Goal: Information Seeking & Learning: Learn about a topic

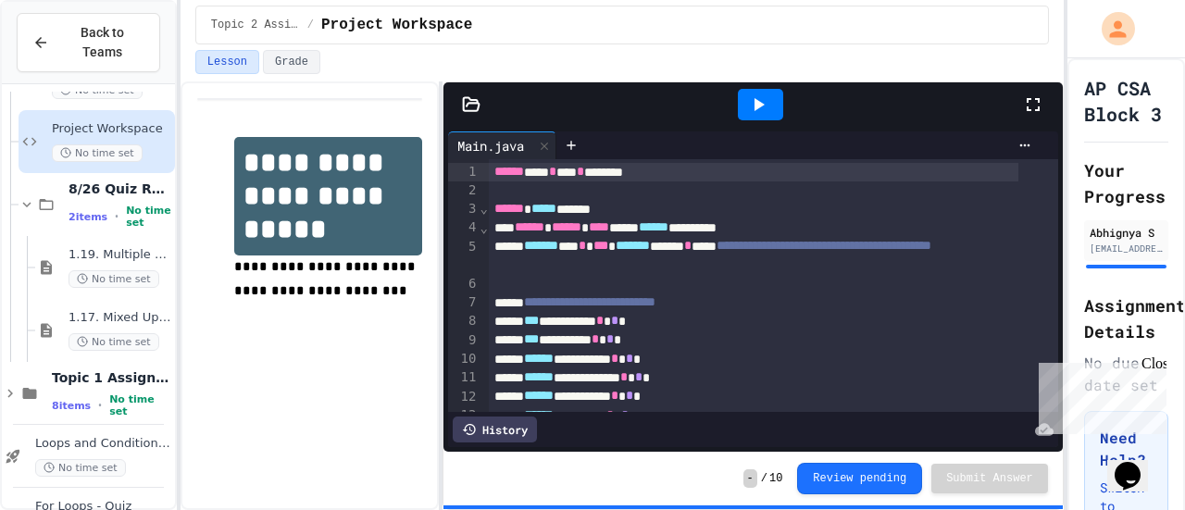
scroll to position [1040, 0]
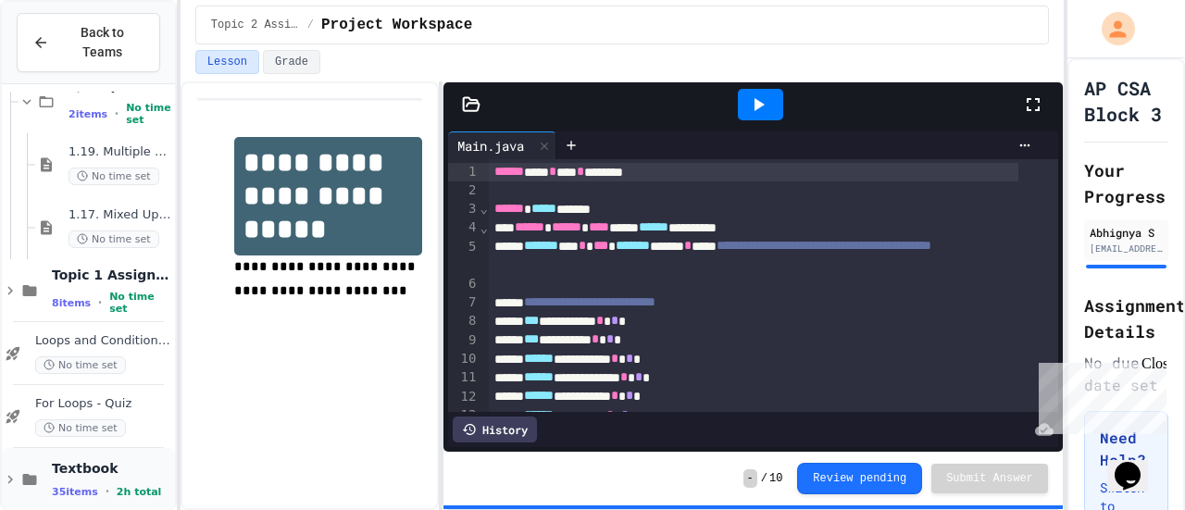
click at [12, 471] on icon at bounding box center [10, 479] width 17 height 17
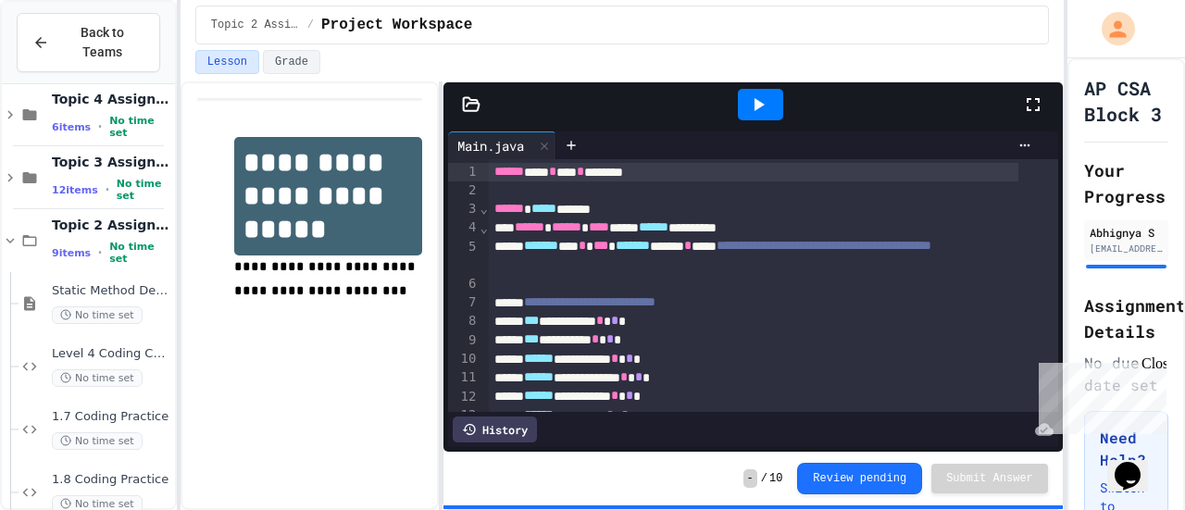
scroll to position [0, 0]
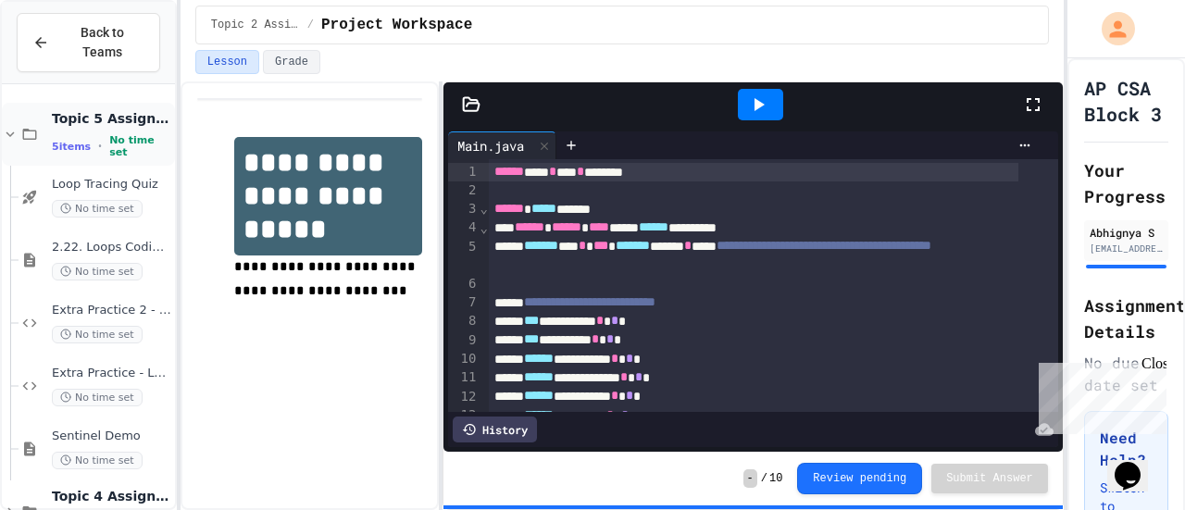
click at [12, 131] on icon at bounding box center [10, 134] width 8 height 6
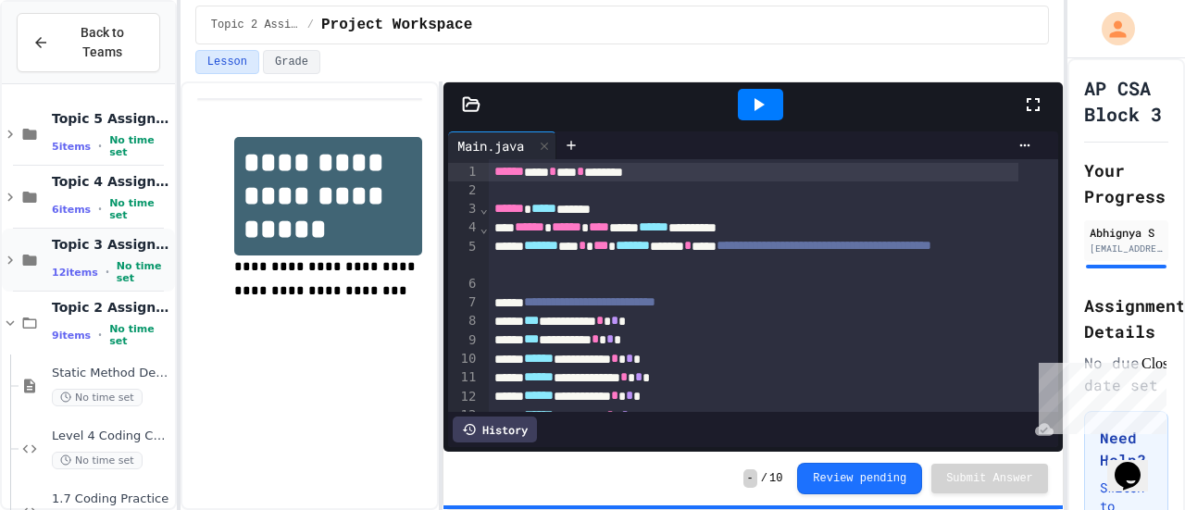
click at [10, 252] on icon at bounding box center [10, 260] width 17 height 17
click at [6, 252] on icon at bounding box center [10, 260] width 17 height 17
click at [13, 315] on icon at bounding box center [10, 323] width 17 height 17
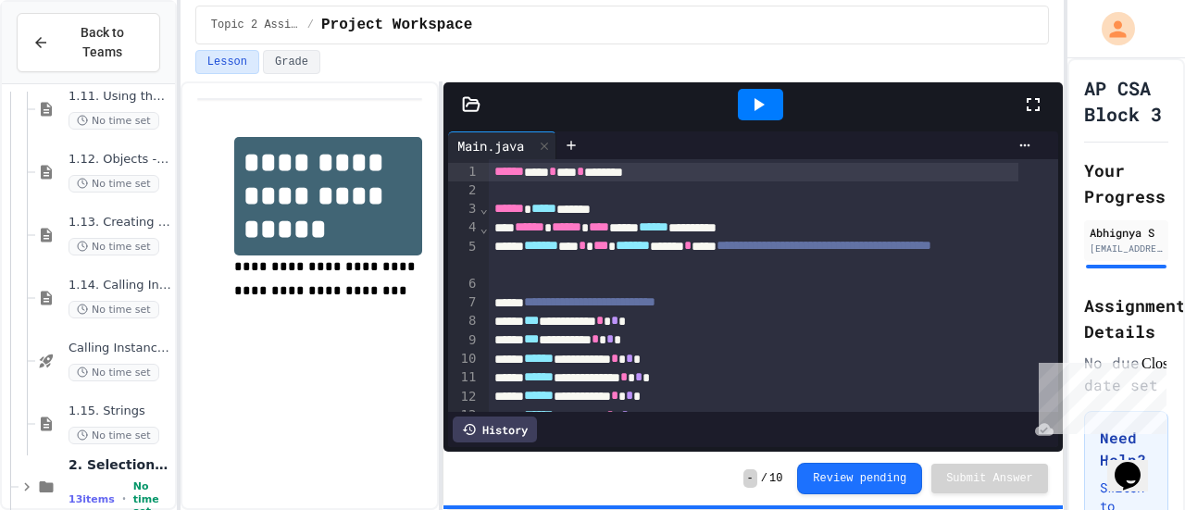
scroll to position [1607, 0]
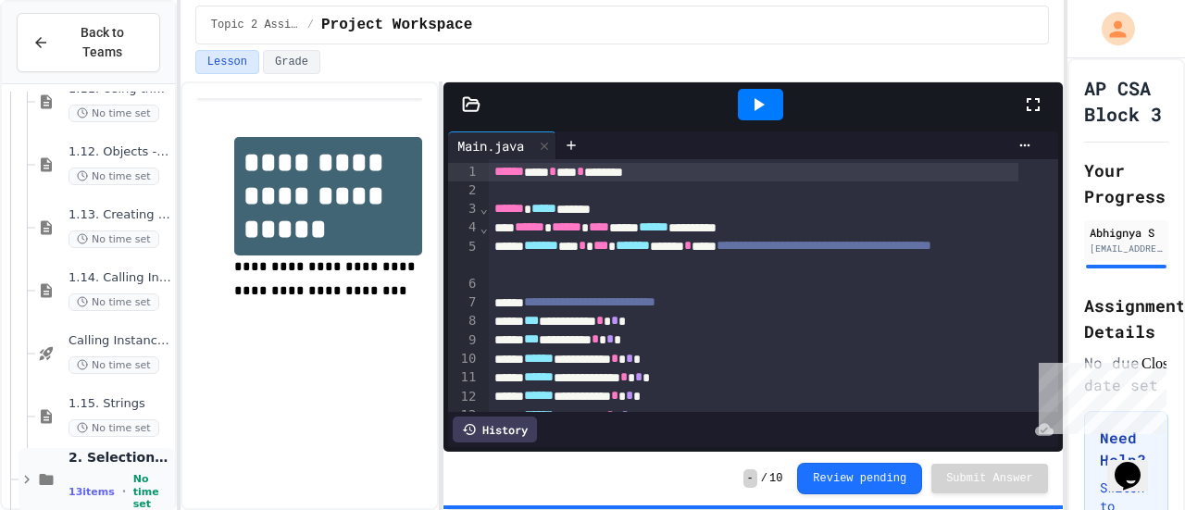
click at [26, 449] on div "2. Selection and Iteration 13 items • No time set" at bounding box center [97, 479] width 157 height 63
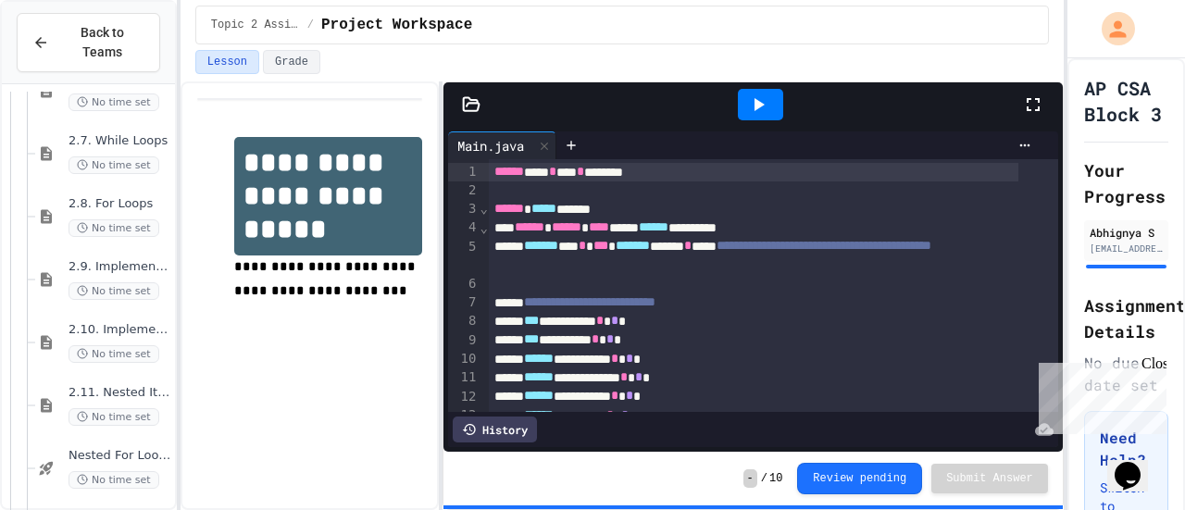
scroll to position [2425, 0]
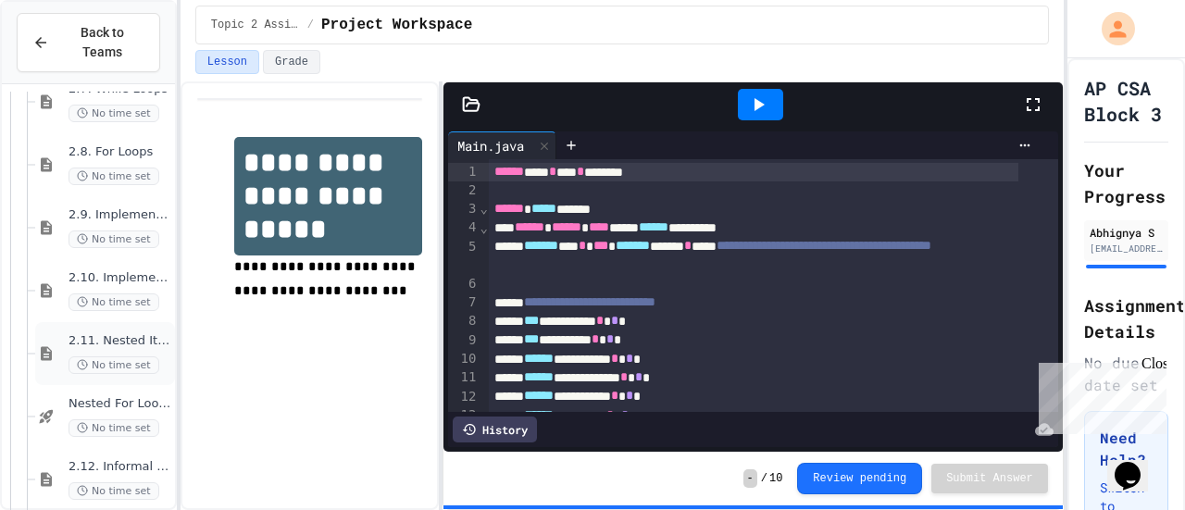
click at [94, 333] on div "2.11. Nested Iteration No time set" at bounding box center [120, 353] width 103 height 41
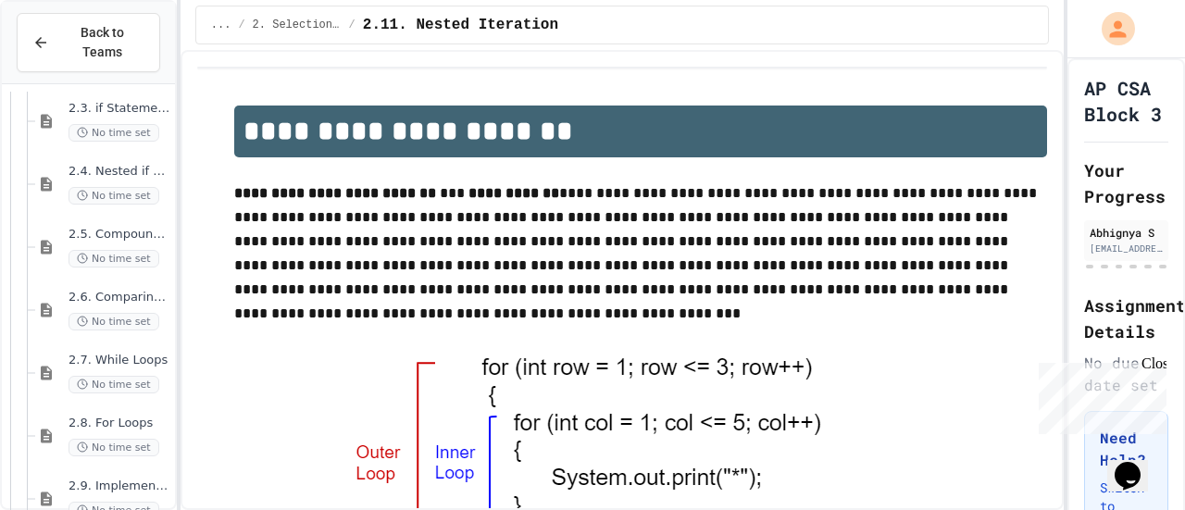
scroll to position [2111, 0]
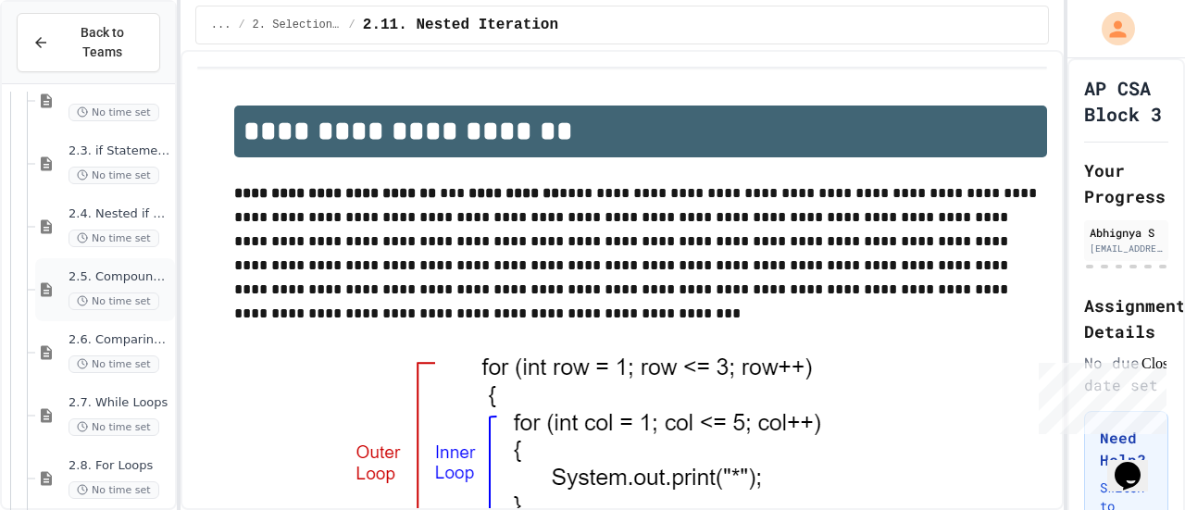
click at [112, 269] on div "2.5. Compound Boolean Expressions No time set" at bounding box center [120, 289] width 103 height 41
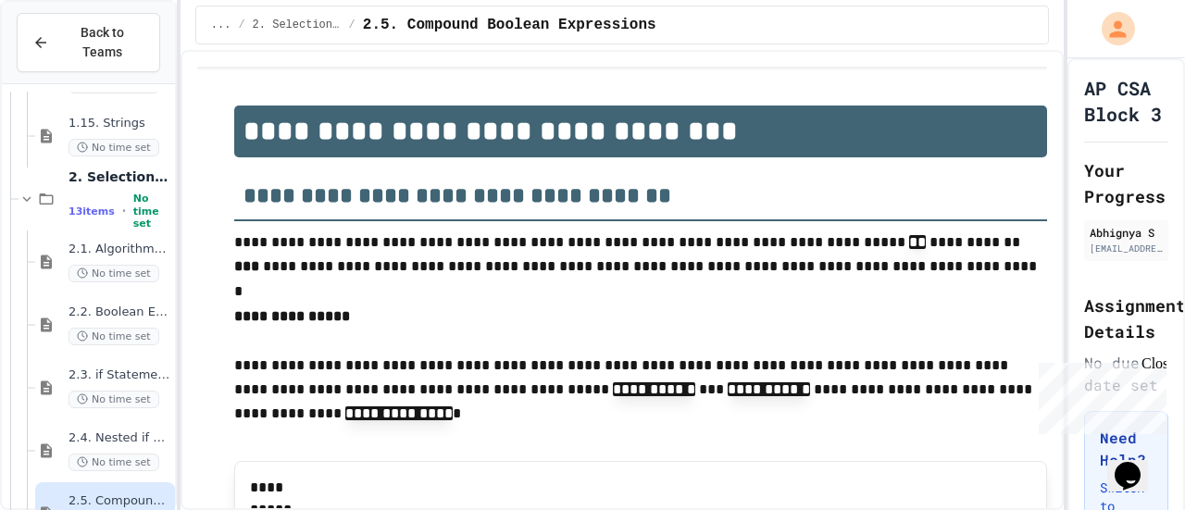
scroll to position [1878, 0]
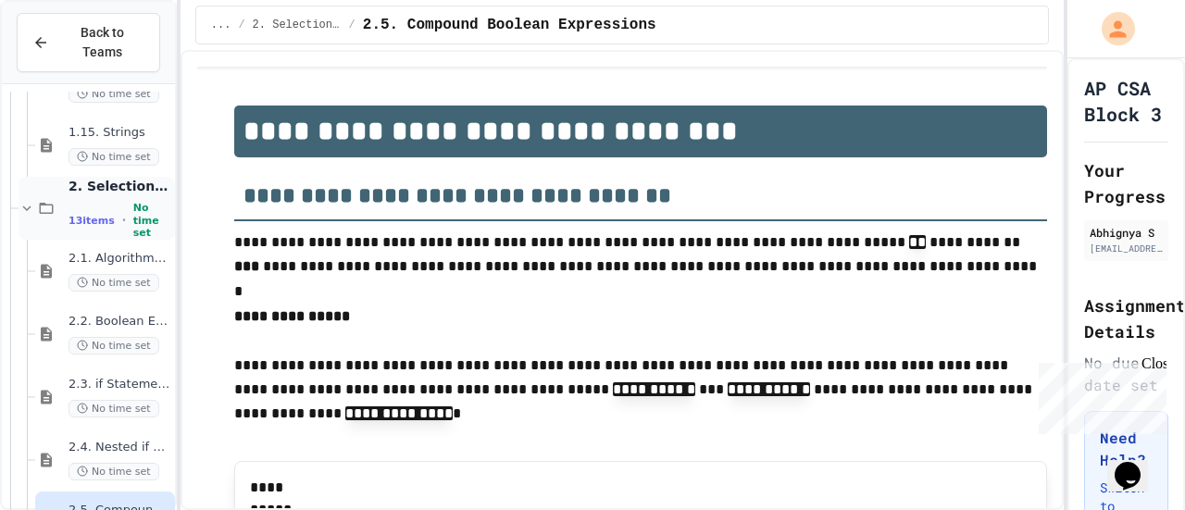
click at [109, 203] on div "13 items • No time set" at bounding box center [120, 220] width 103 height 37
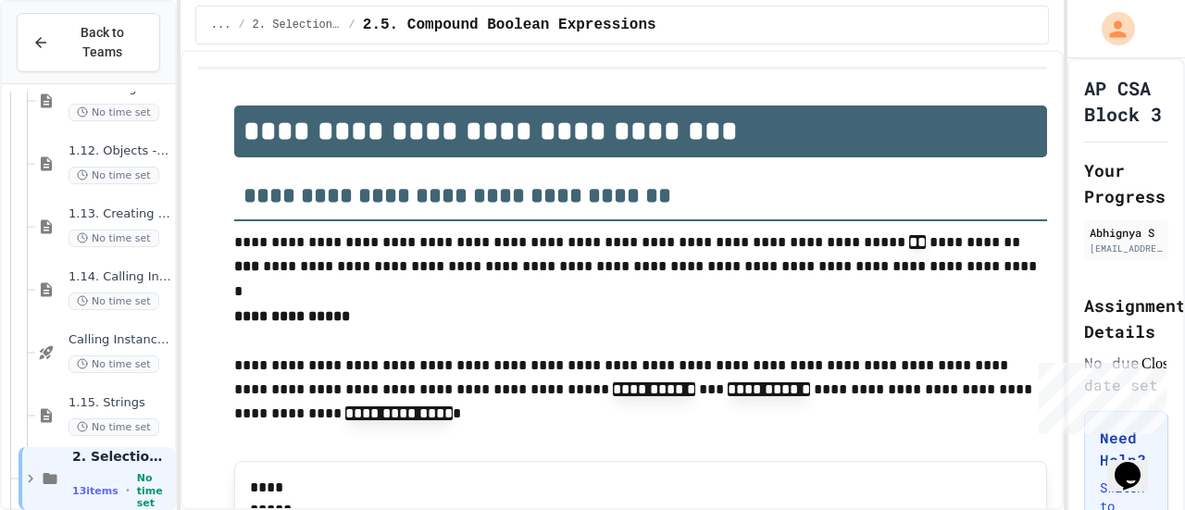
scroll to position [1585, 0]
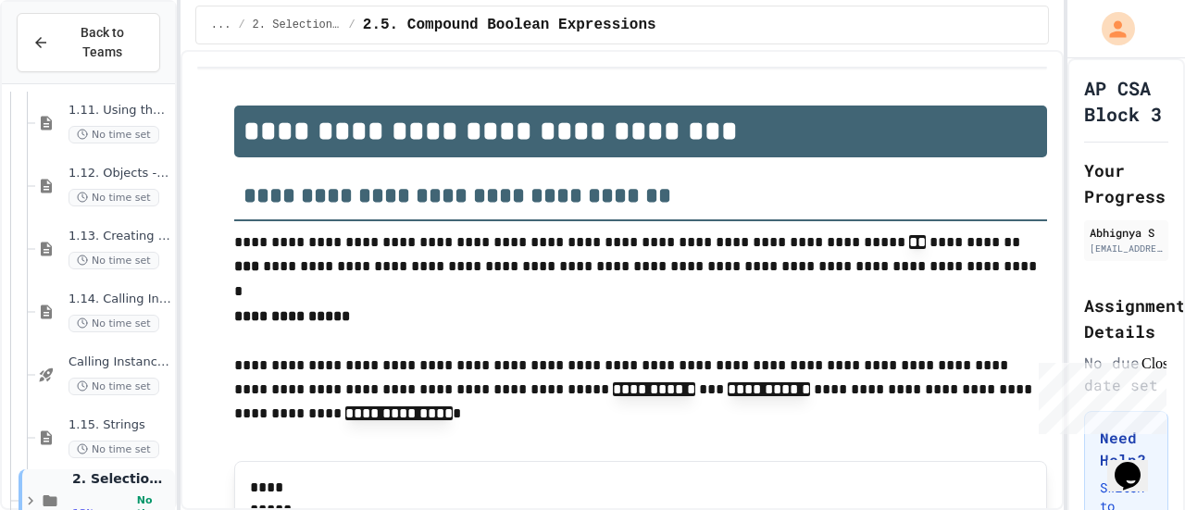
click at [31, 497] on icon at bounding box center [31, 501] width 6 height 8
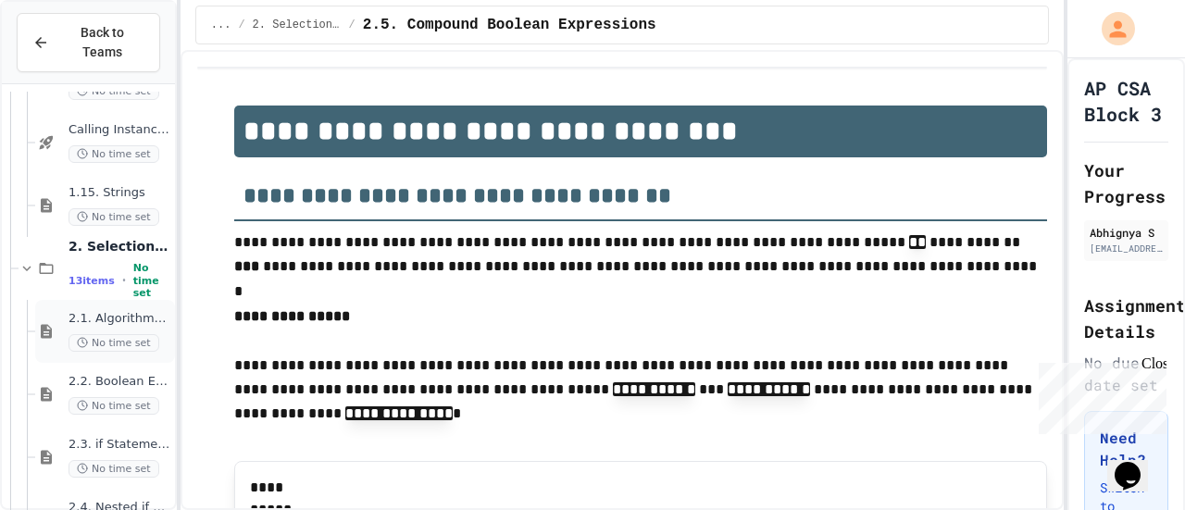
scroll to position [1986, 0]
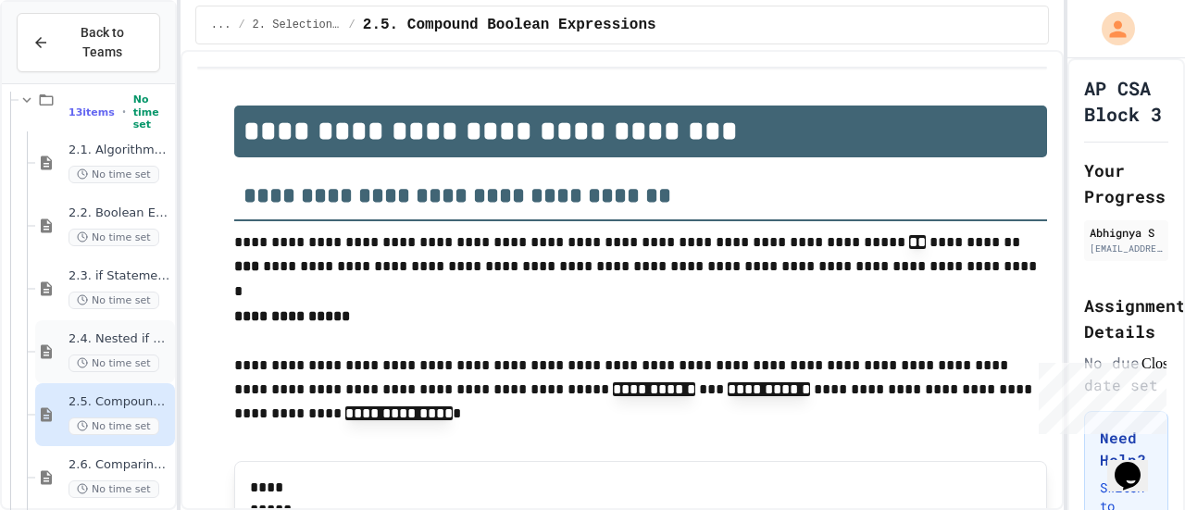
click at [119, 332] on div "2.4. Nested if Statements No time set" at bounding box center [120, 352] width 103 height 41
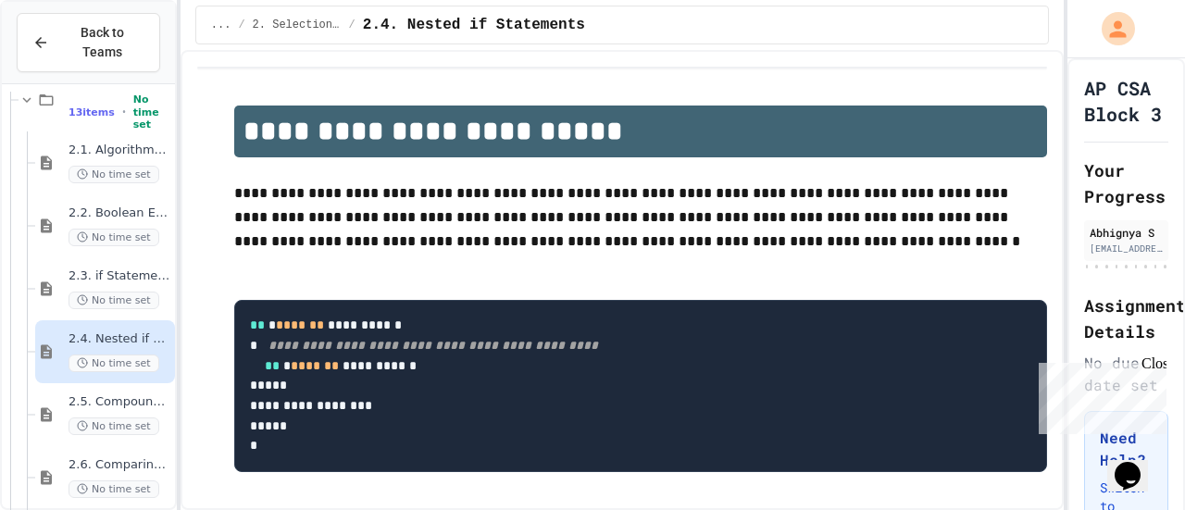
click at [127, 269] on span "2.3. if Statements" at bounding box center [120, 277] width 103 height 16
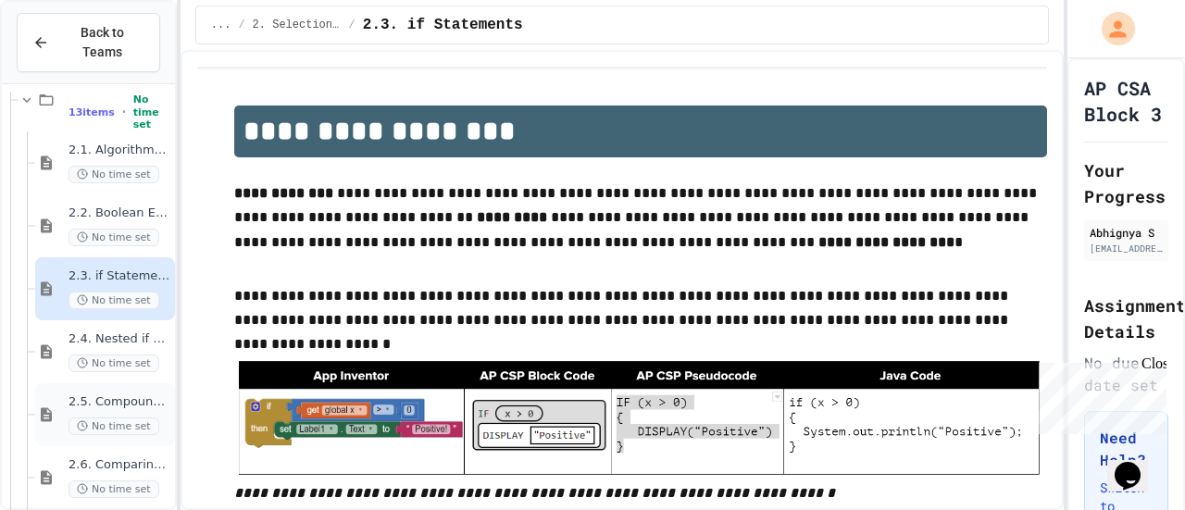
click at [109, 383] on div "2.5. Compound Boolean Expressions No time set" at bounding box center [105, 414] width 140 height 63
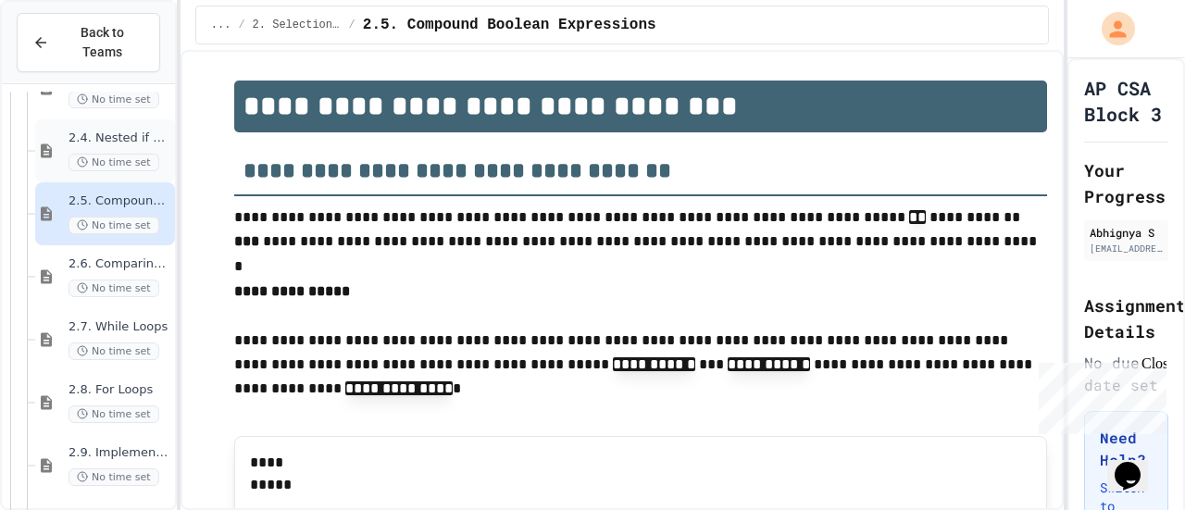
scroll to position [2192, 0]
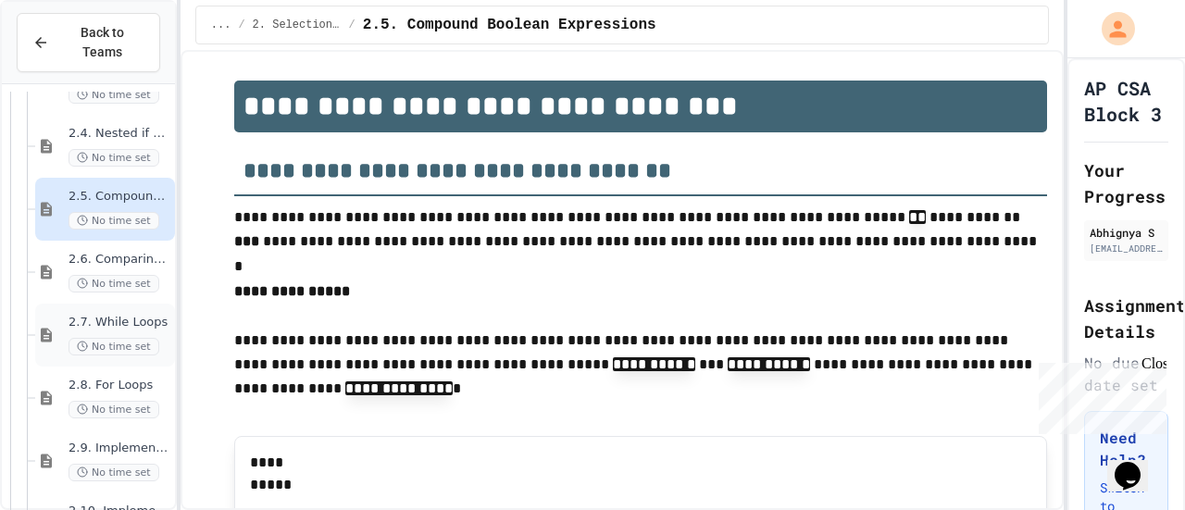
click at [111, 315] on span "2.7. While Loops" at bounding box center [120, 323] width 103 height 16
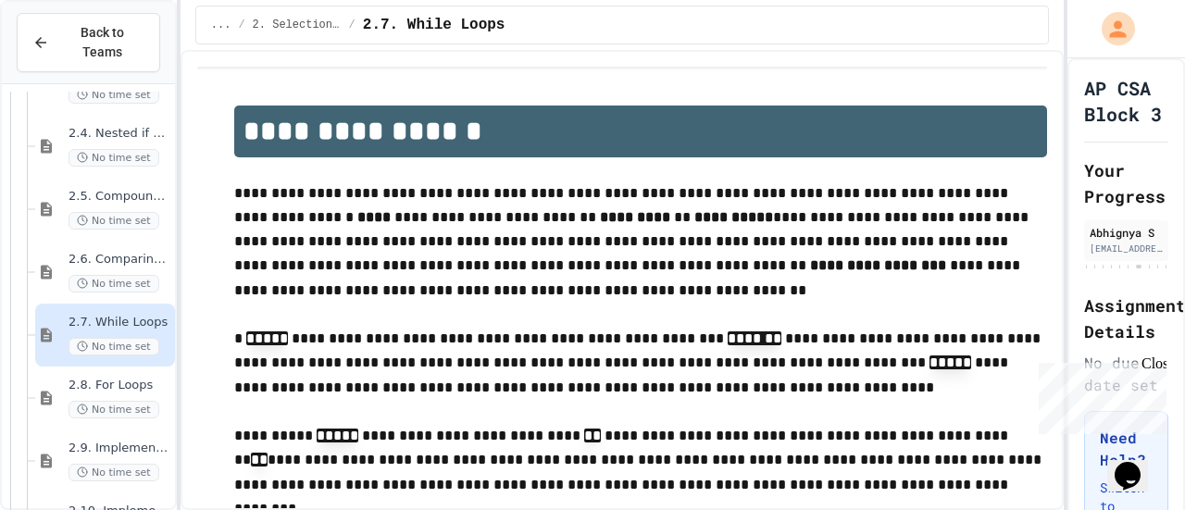
click at [126, 252] on span "2.6. Comparing Boolean Expressions ([PERSON_NAME] Laws)" at bounding box center [120, 260] width 103 height 16
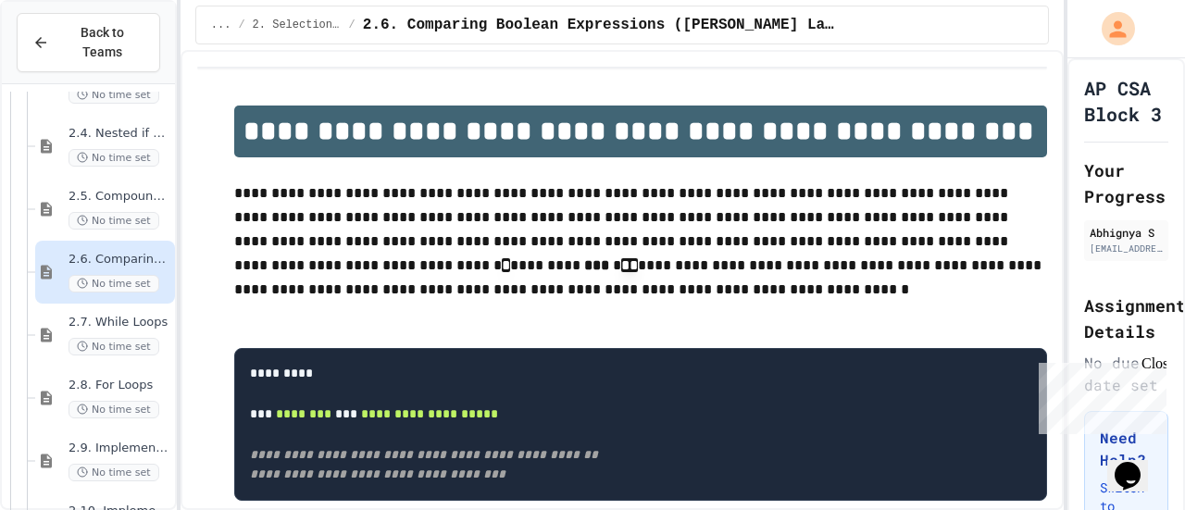
click at [127, 315] on span "2.7. While Loops" at bounding box center [120, 323] width 103 height 16
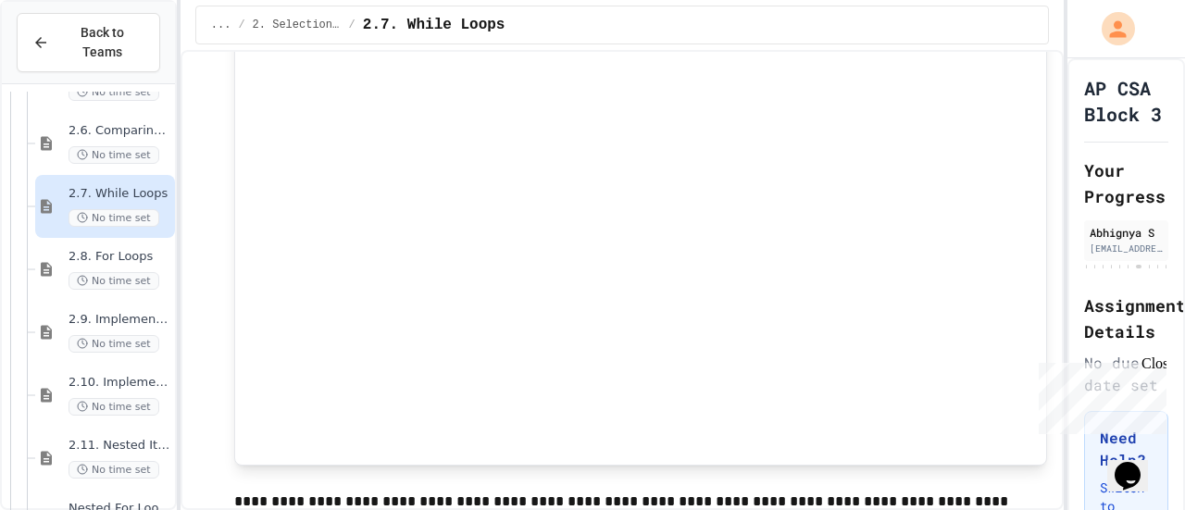
scroll to position [2322, 0]
click at [109, 311] on span "2.9. Implementing Selection and Iteration Algorithms" at bounding box center [120, 319] width 103 height 16
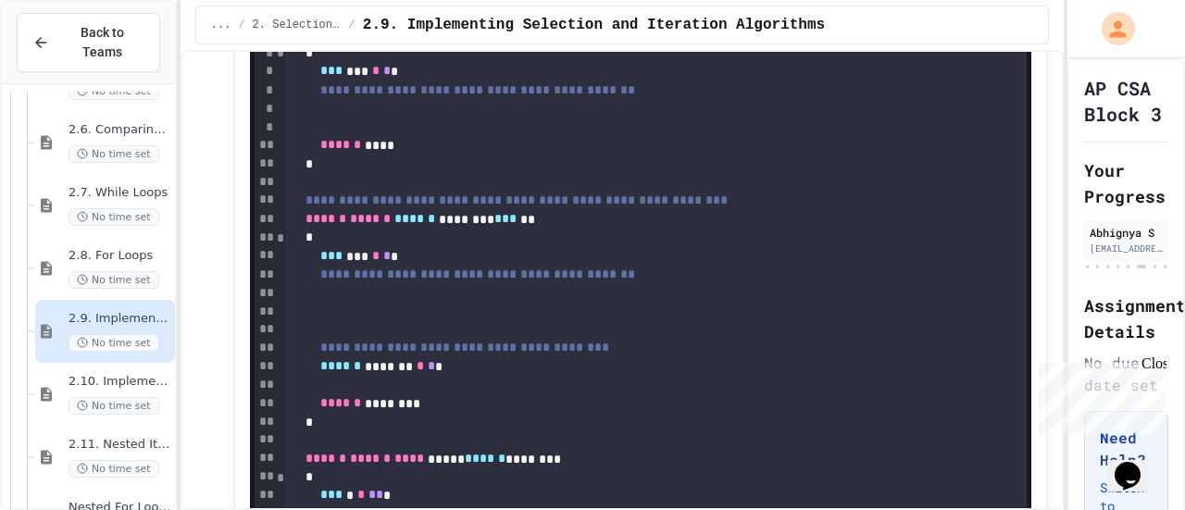
scroll to position [1433, 0]
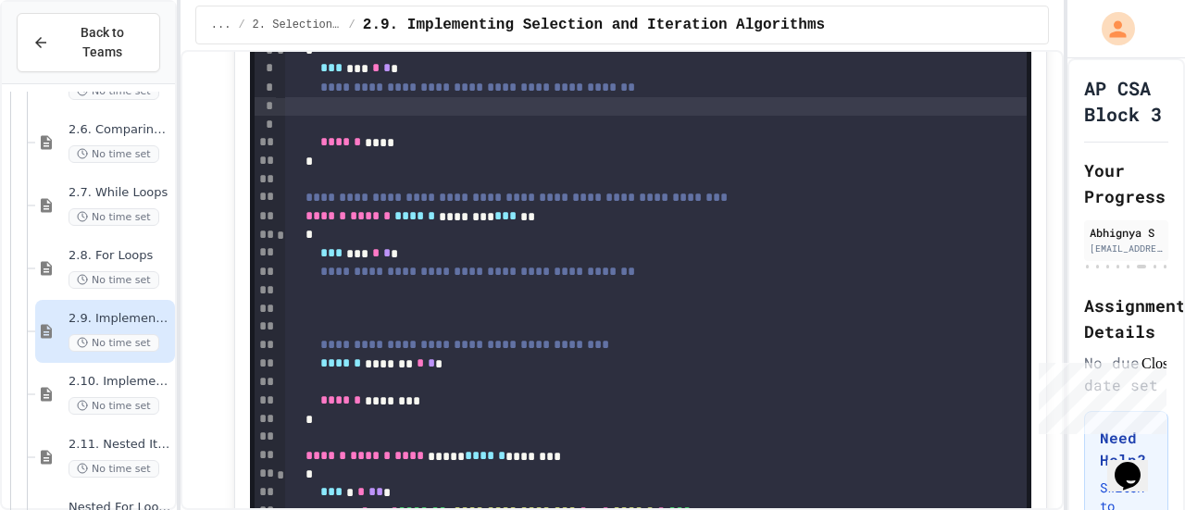
drag, startPoint x: 707, startPoint y: 254, endPoint x: 377, endPoint y: 269, distance: 331.0
click at [377, 269] on div "**********" at bounding box center [656, 279] width 742 height 630
click at [376, 116] on div at bounding box center [656, 106] width 742 height 19
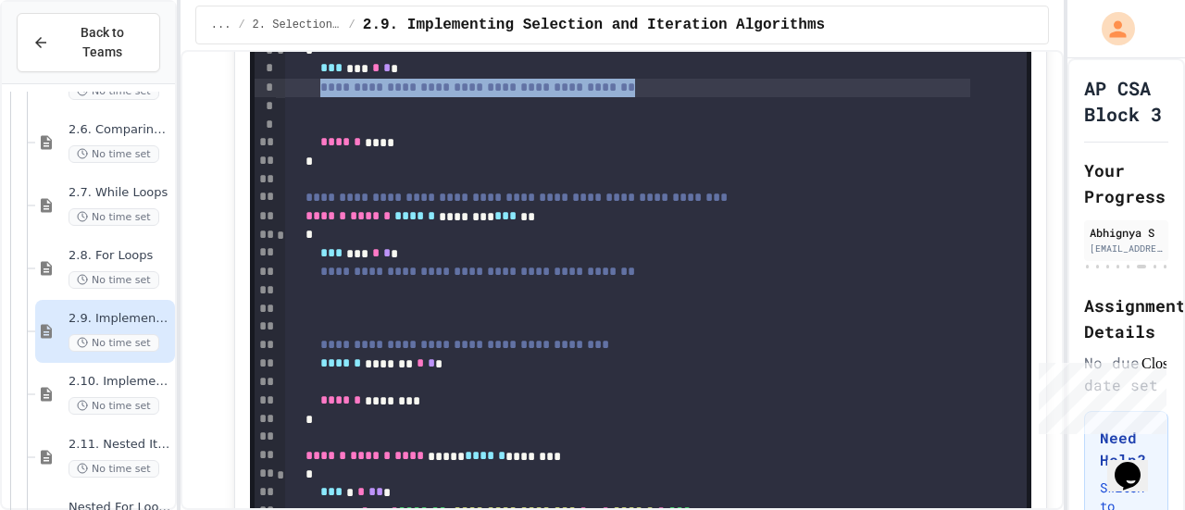
drag, startPoint x: 706, startPoint y: 257, endPoint x: 349, endPoint y: 252, distance: 356.6
click at [349, 97] on div "**********" at bounding box center [627, 88] width 685 height 19
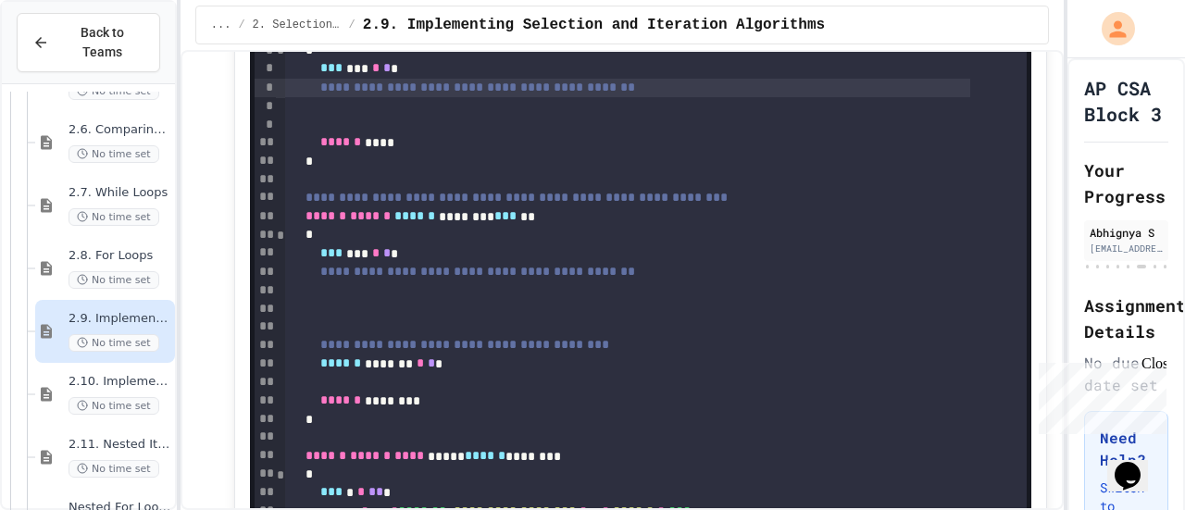
click at [706, 97] on div "**********" at bounding box center [627, 88] width 685 height 19
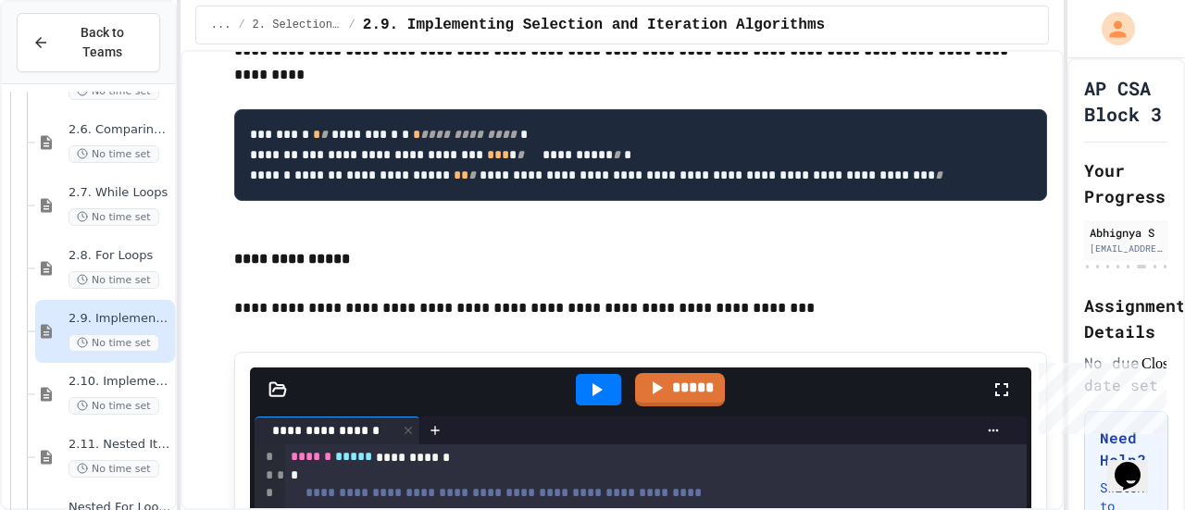
scroll to position [951, 0]
